Goal: Task Accomplishment & Management: Use online tool/utility

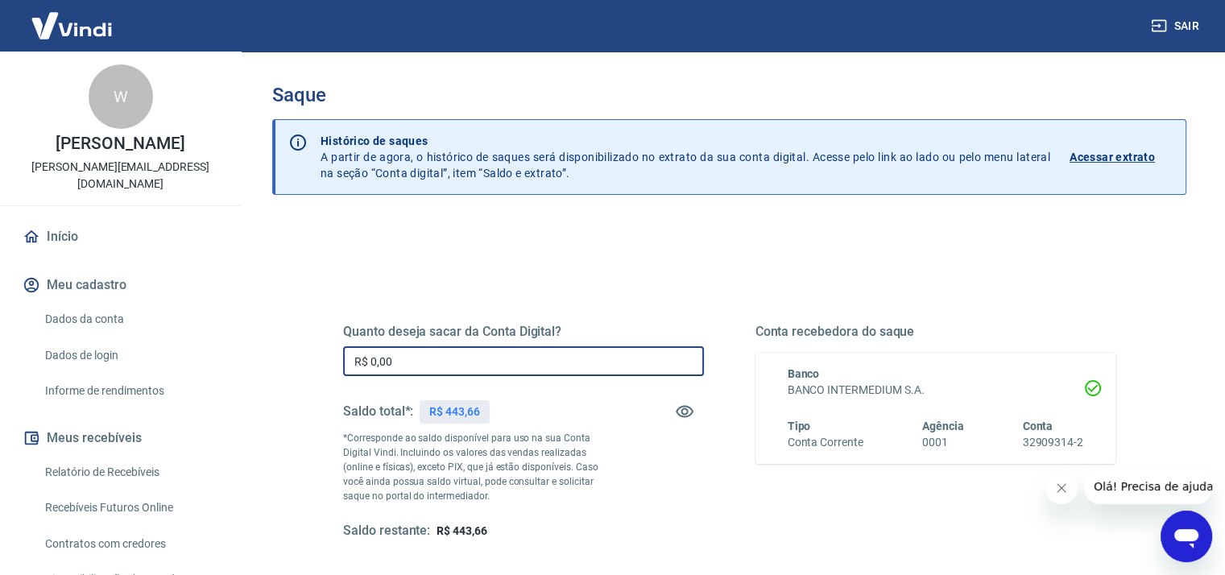
click at [470, 362] on input "R$ 0,00" at bounding box center [523, 361] width 361 height 30
drag, startPoint x: 470, startPoint y: 362, endPoint x: 339, endPoint y: 354, distance: 130.8
click at [339, 354] on div "Quanto deseja sacar da Conta Digital? R$ 0,00 ​ Saldo total*: R$ 443,66 *Corres…" at bounding box center [729, 440] width 811 height 375
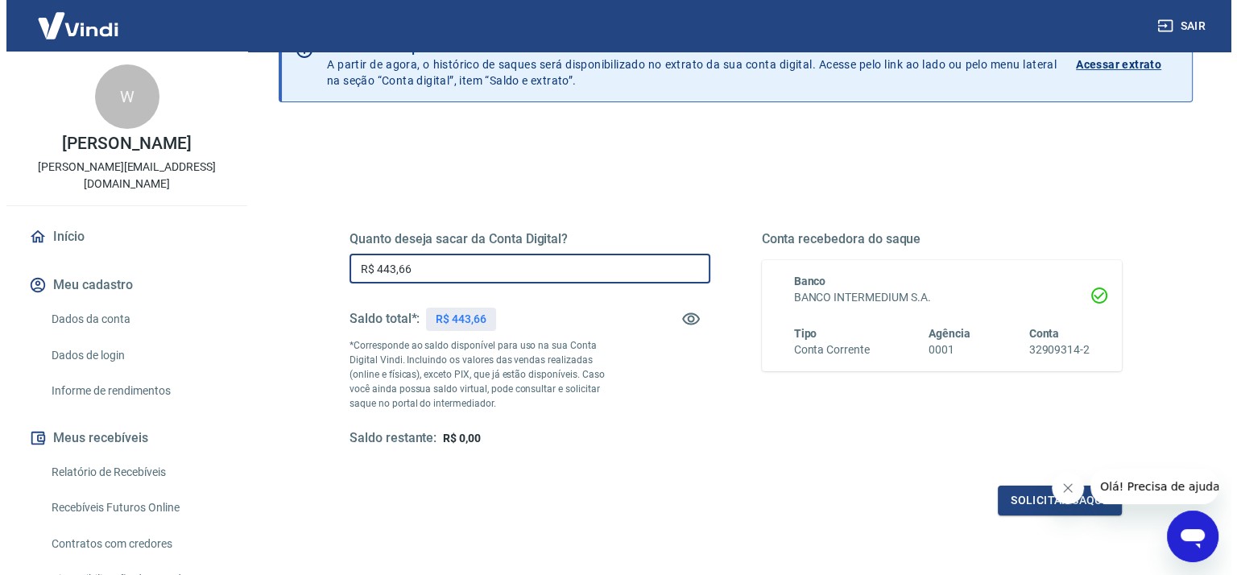
scroll to position [161, 0]
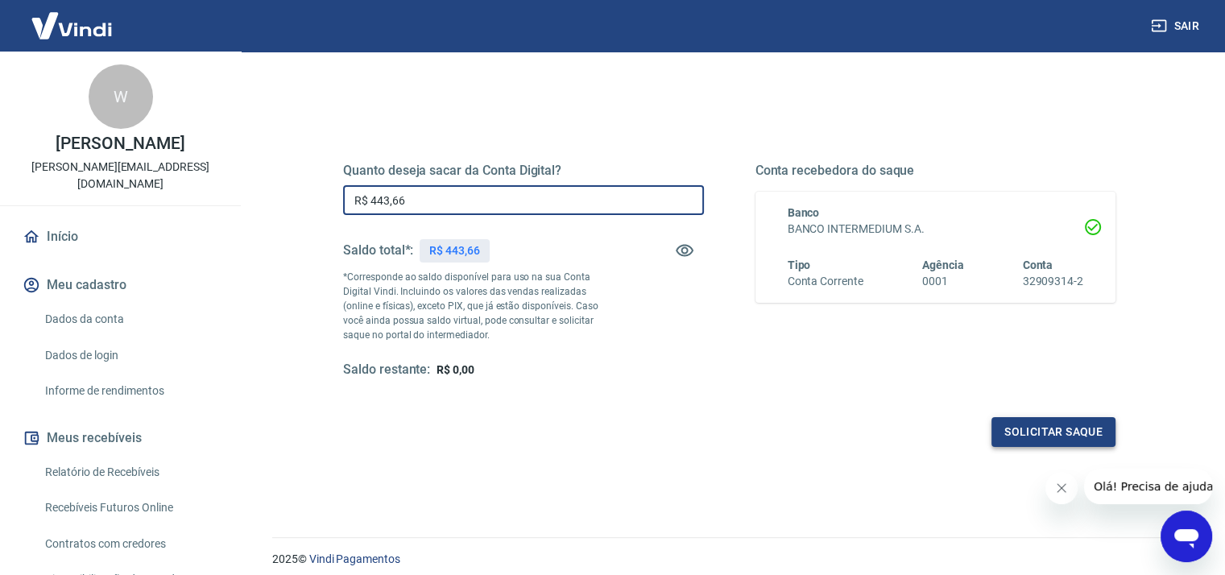
type input "R$ 443,66"
click at [1084, 437] on button "Solicitar saque" at bounding box center [1054, 432] width 124 height 30
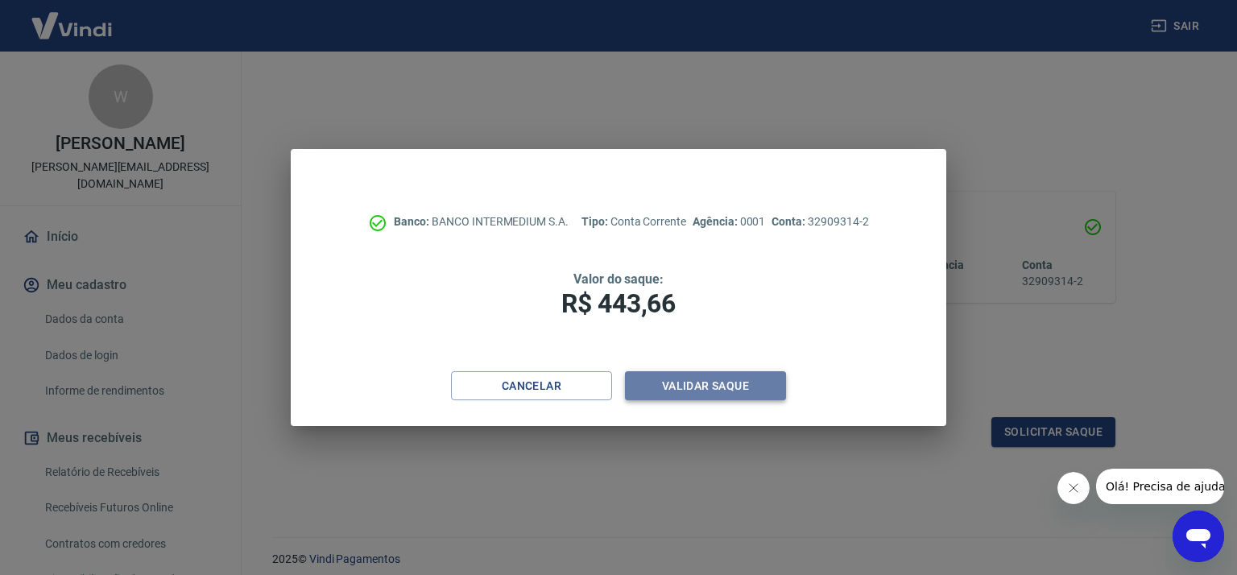
click at [693, 384] on button "Validar saque" at bounding box center [705, 386] width 161 height 30
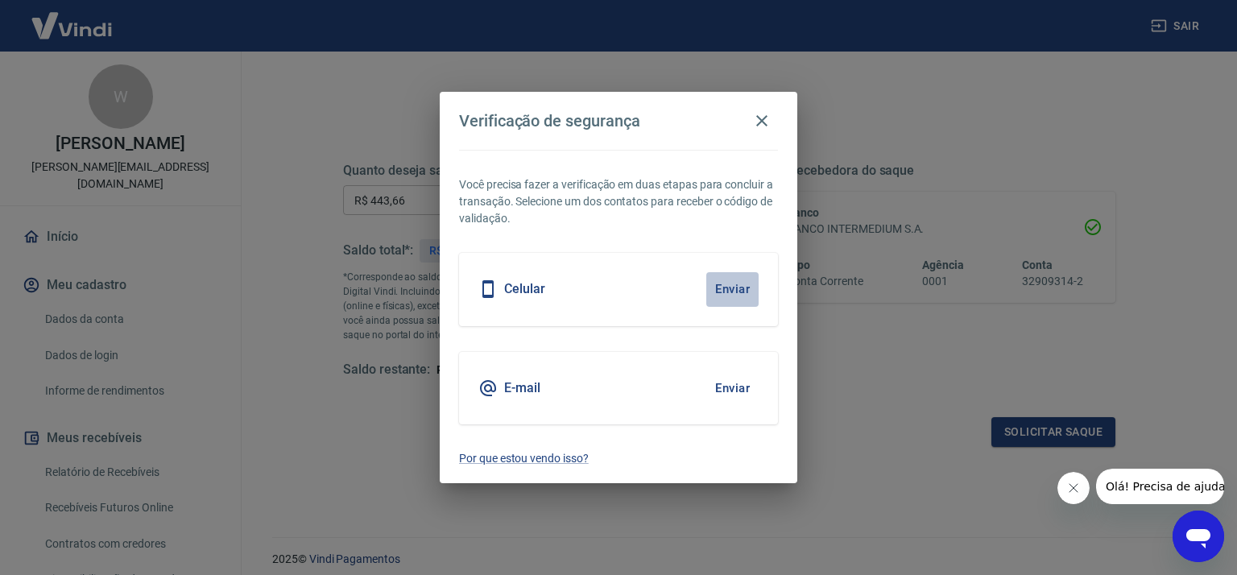
click at [728, 288] on button "Enviar" at bounding box center [733, 289] width 52 height 34
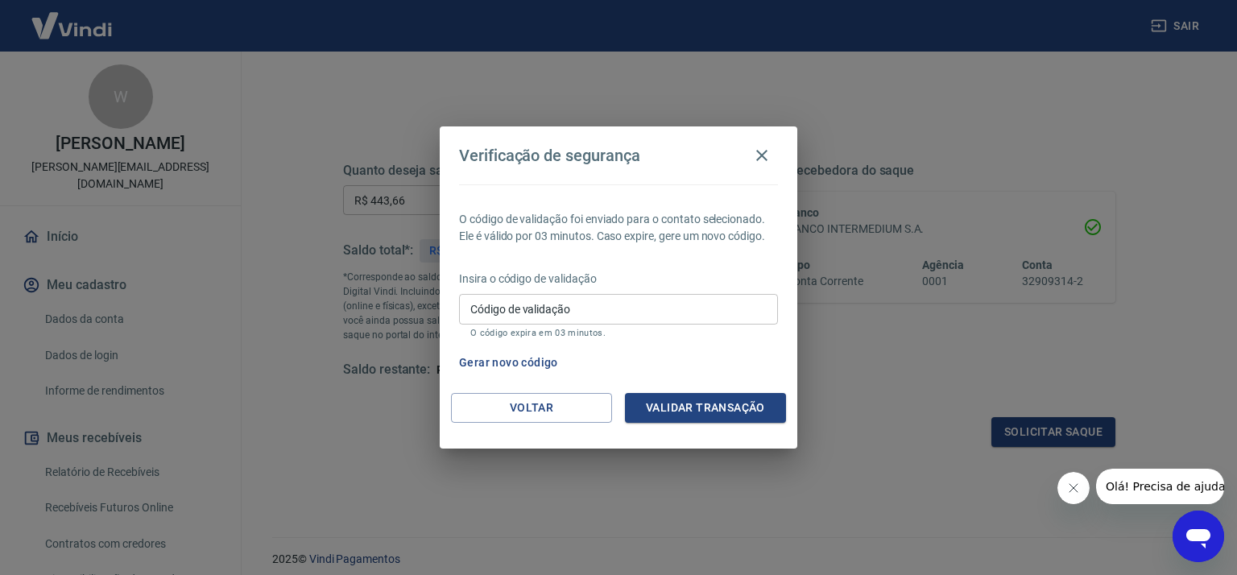
click at [526, 361] on button "Gerar novo código" at bounding box center [509, 363] width 112 height 30
click at [545, 408] on button "Voltar" at bounding box center [531, 408] width 161 height 30
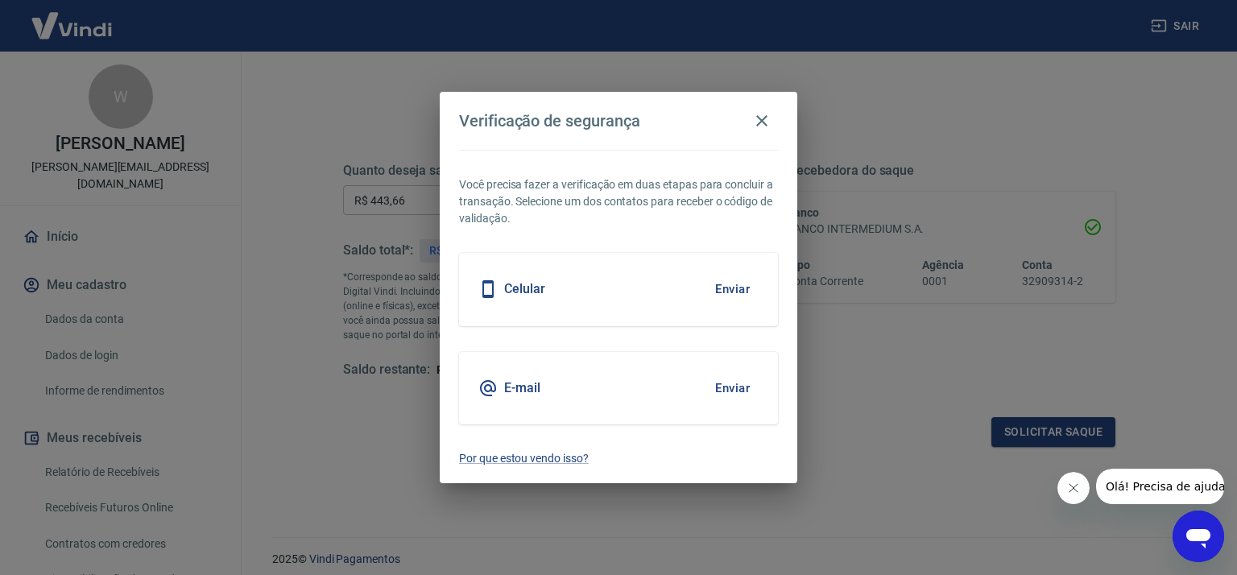
click at [729, 388] on button "Enviar" at bounding box center [733, 388] width 52 height 34
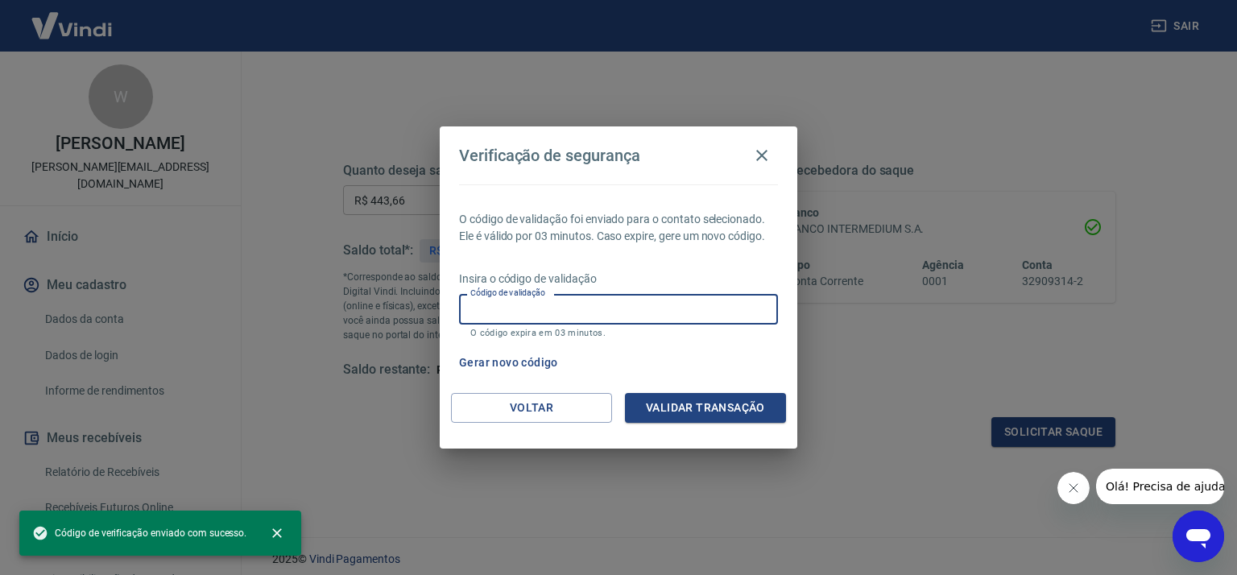
click at [649, 312] on input "Código de validação" at bounding box center [618, 309] width 319 height 30
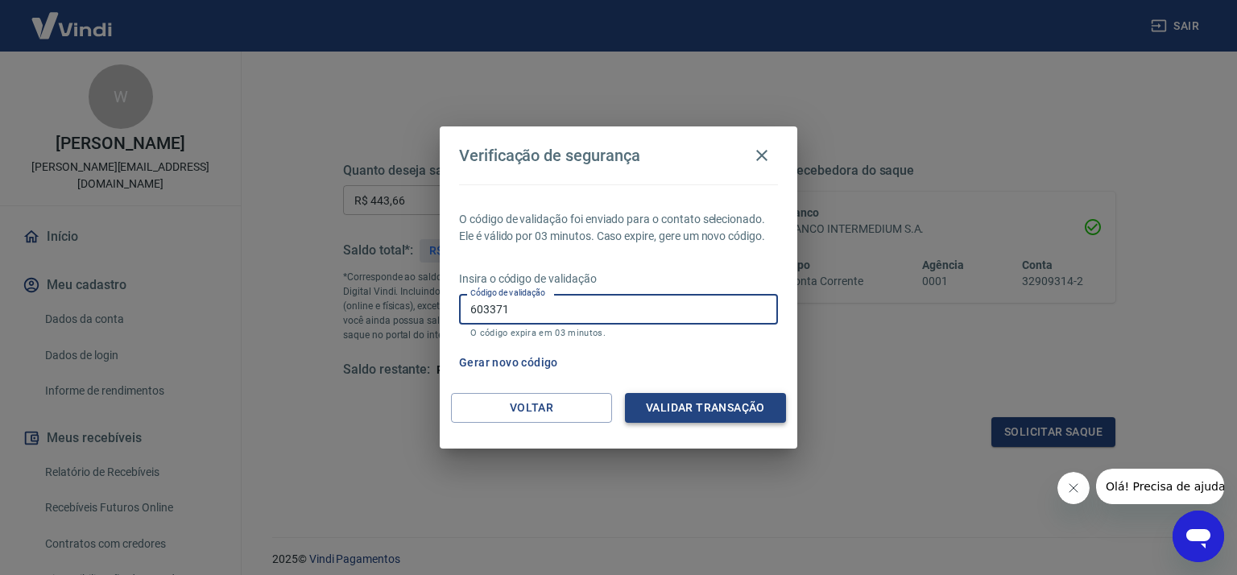
type input "603371"
click at [690, 410] on button "Validar transação" at bounding box center [705, 408] width 161 height 30
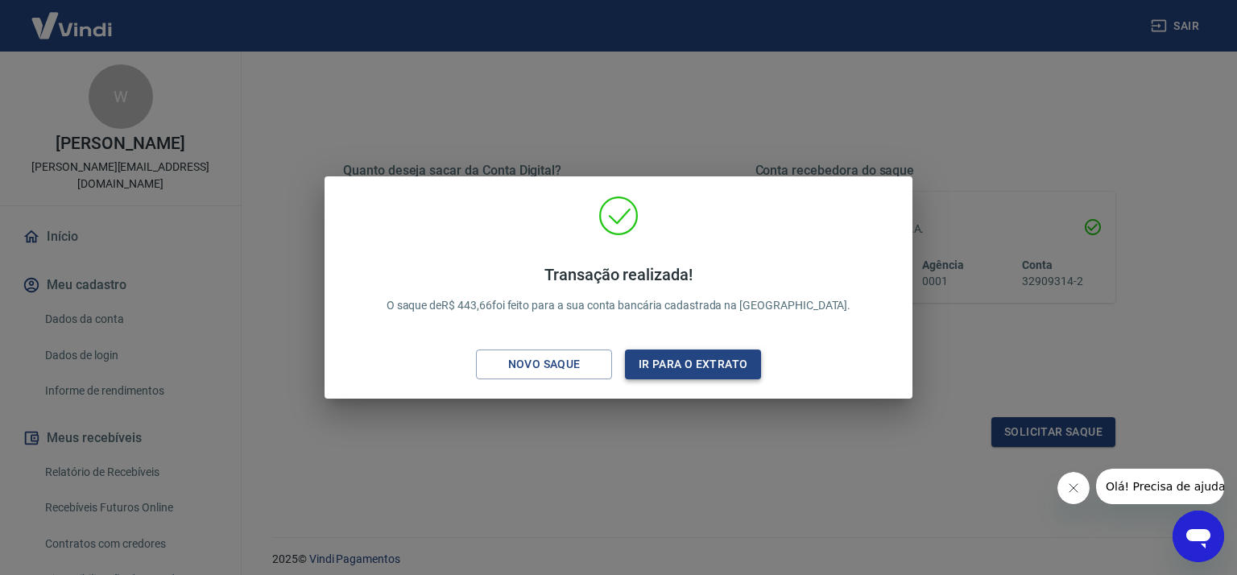
click at [675, 371] on button "Ir para o extrato" at bounding box center [693, 365] width 136 height 30
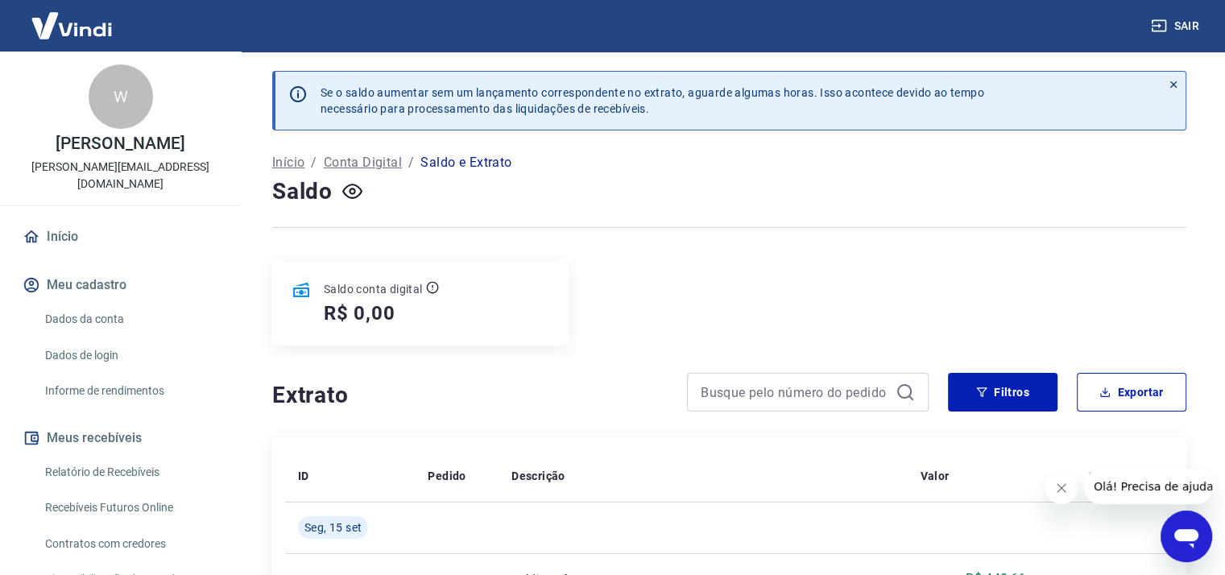
scroll to position [242, 0]
